Goal: Transaction & Acquisition: Purchase product/service

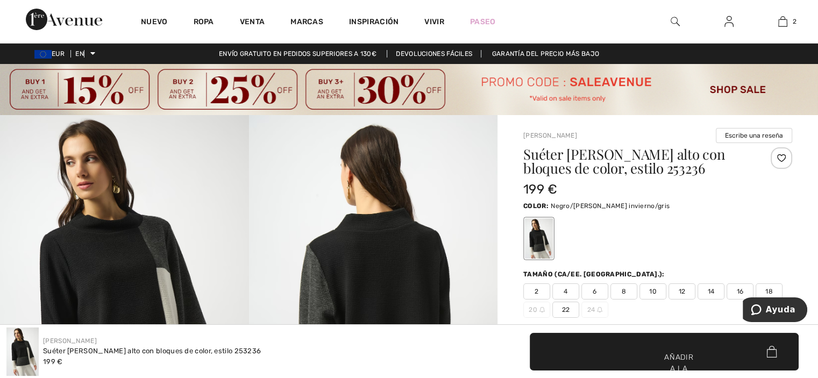
scroll to position [227, 0]
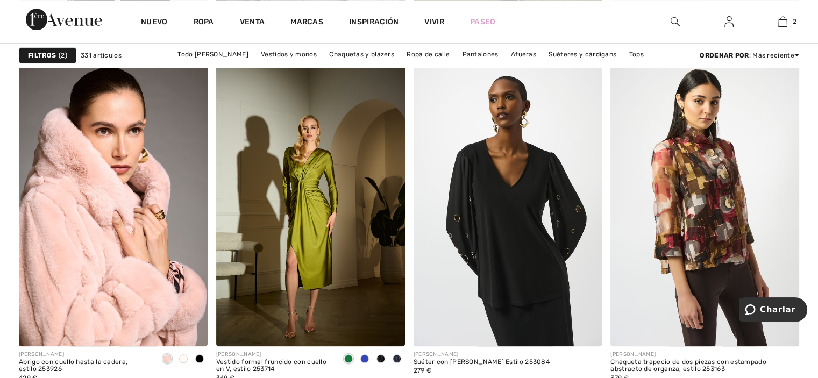
scroll to position [1121, 0]
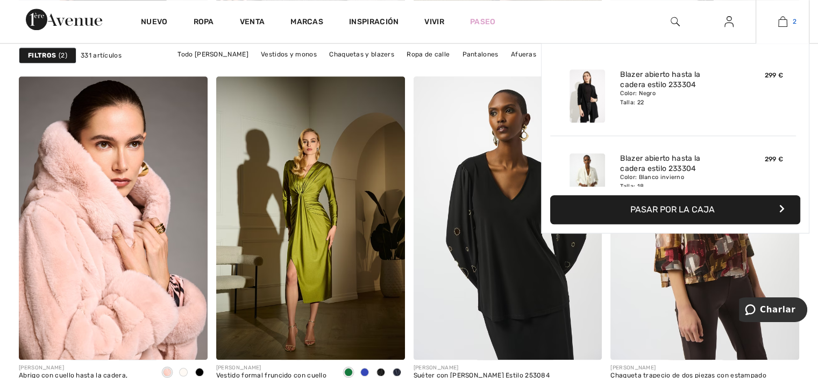
click at [784, 22] on img at bounding box center [783, 21] width 9 height 13
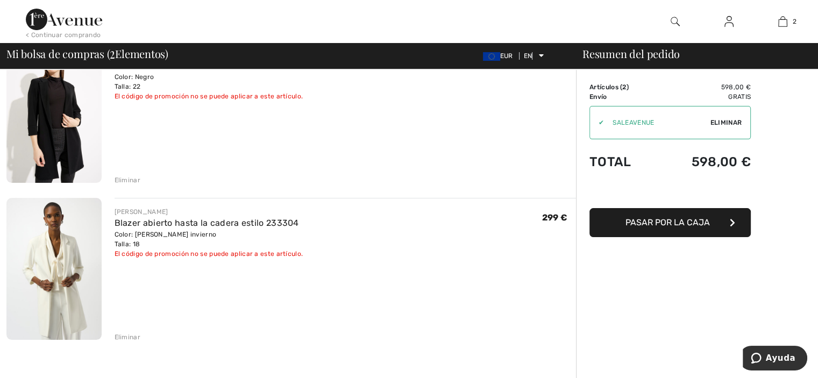
scroll to position [121, 0]
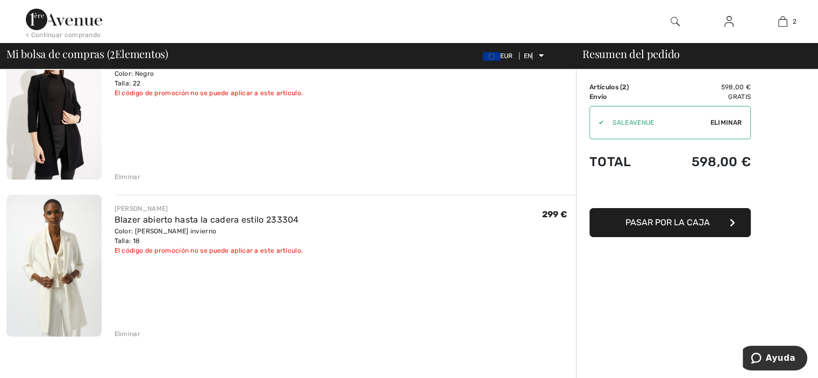
click at [70, 271] on img at bounding box center [53, 266] width 95 height 142
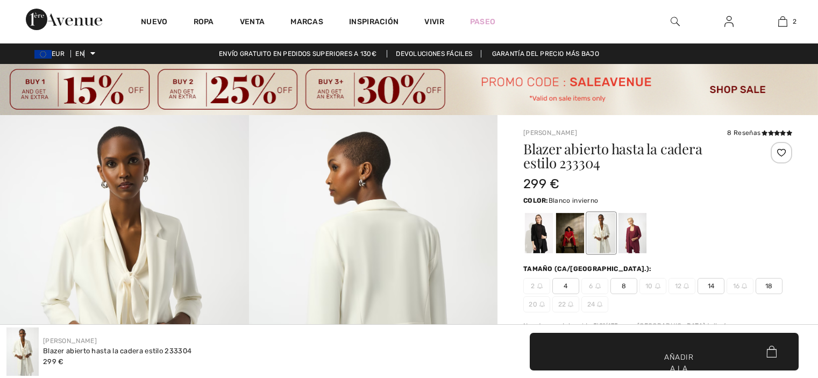
checkbox input "true"
click at [537, 235] on div at bounding box center [539, 233] width 28 height 40
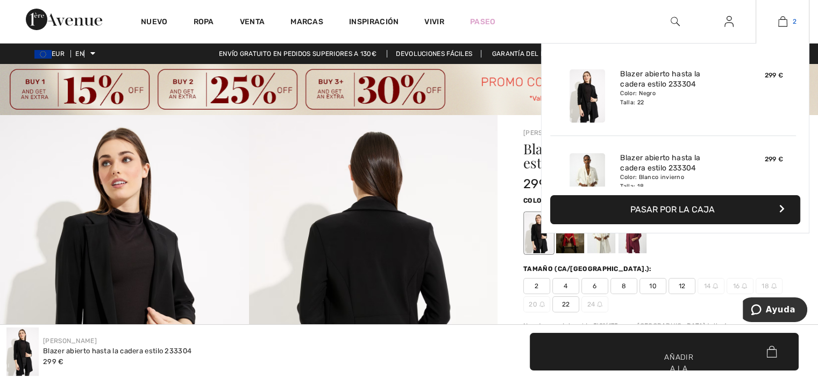
click at [781, 21] on img at bounding box center [783, 21] width 9 height 13
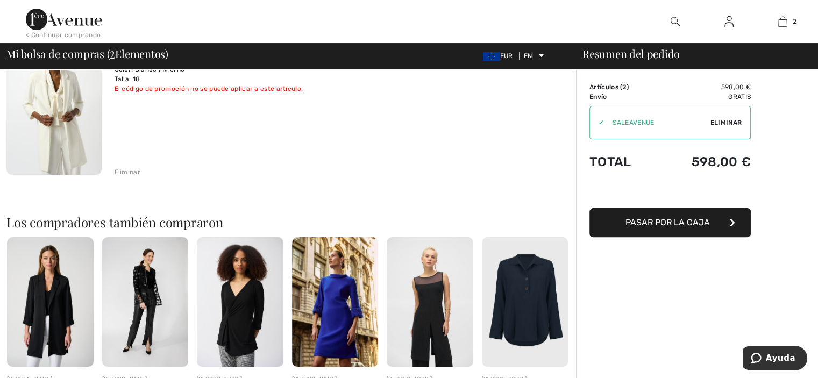
scroll to position [286, 0]
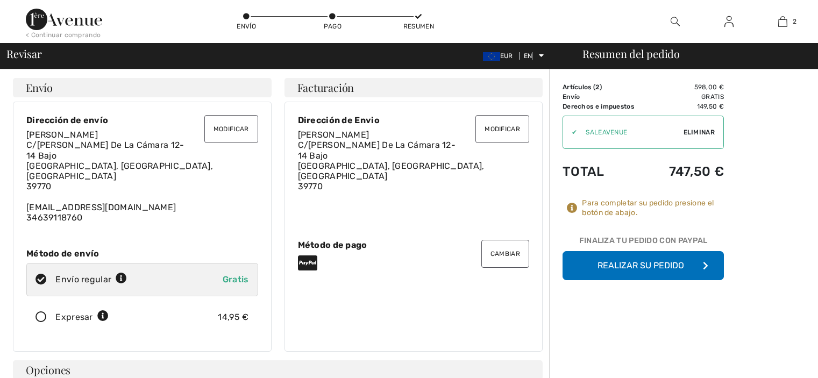
checkbox input "true"
click at [151, 143] on font "C/[PERSON_NAME] De La Cámara 12-14 Bajo" at bounding box center [105, 150] width 158 height 20
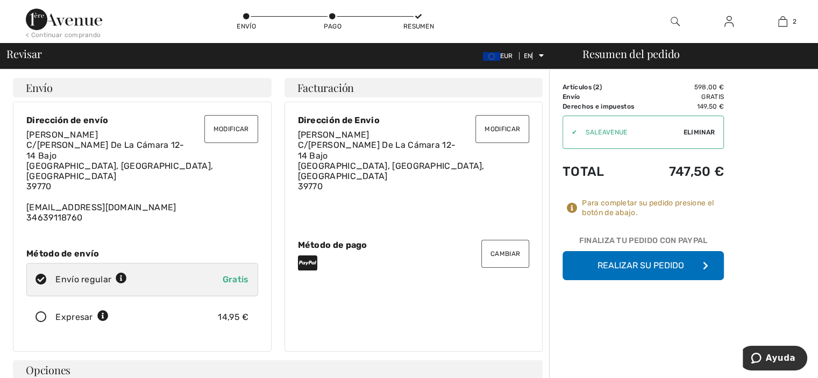
click at [624, 265] on font "Realizar su pedido" at bounding box center [641, 265] width 87 height 10
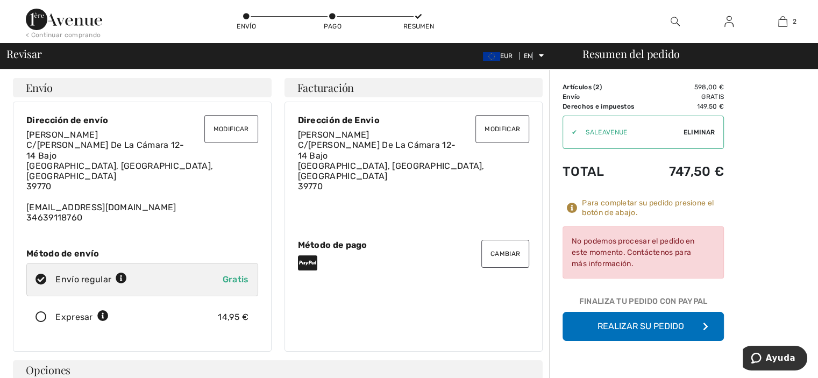
click at [666, 325] on font "Realizar su pedido" at bounding box center [641, 326] width 87 height 10
click at [633, 325] on font "Realizar su pedido" at bounding box center [641, 326] width 87 height 10
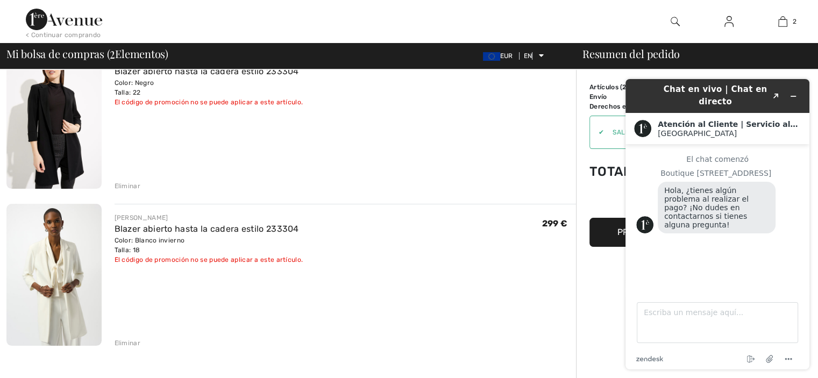
scroll to position [109, 0]
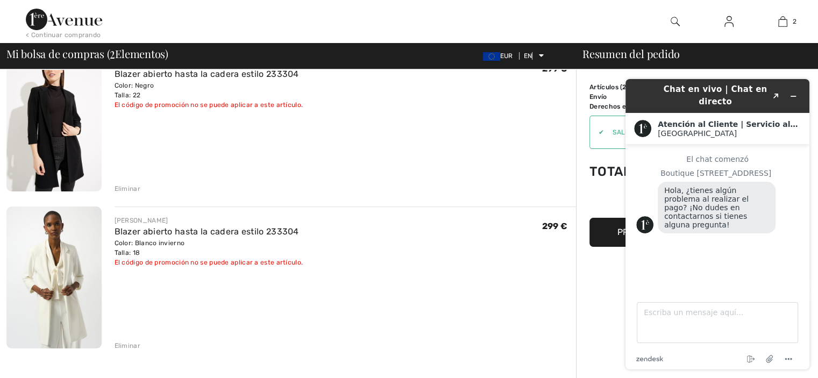
click at [478, 122] on div "José Ribkoff Blazer abierto hasta la cadera estilo 233304 Color: Negro Talla: 2…" at bounding box center [346, 121] width 462 height 145
click at [793, 96] on icon "Minimizar widget" at bounding box center [794, 96] width 5 height 0
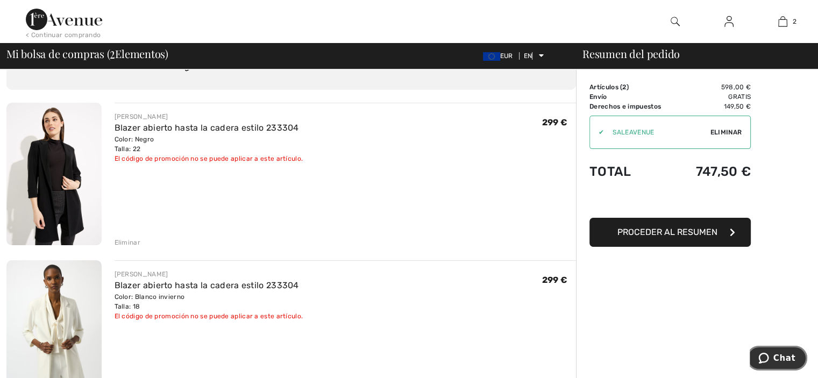
scroll to position [0, 0]
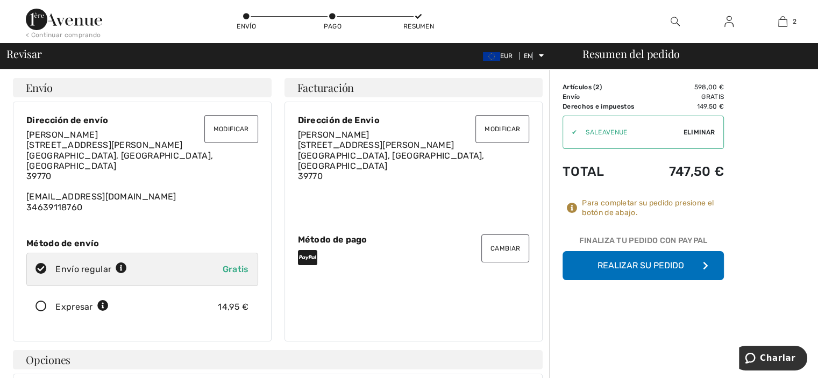
click at [634, 266] on font "Realizar su pedido" at bounding box center [641, 265] width 87 height 10
